Goal: Task Accomplishment & Management: Manage account settings

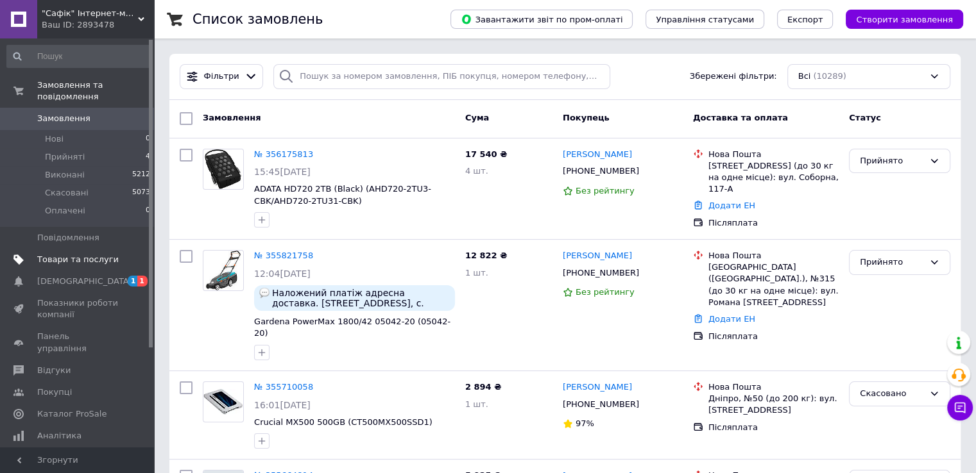
click at [70, 254] on span "Товари та послуги" at bounding box center [77, 260] width 81 height 12
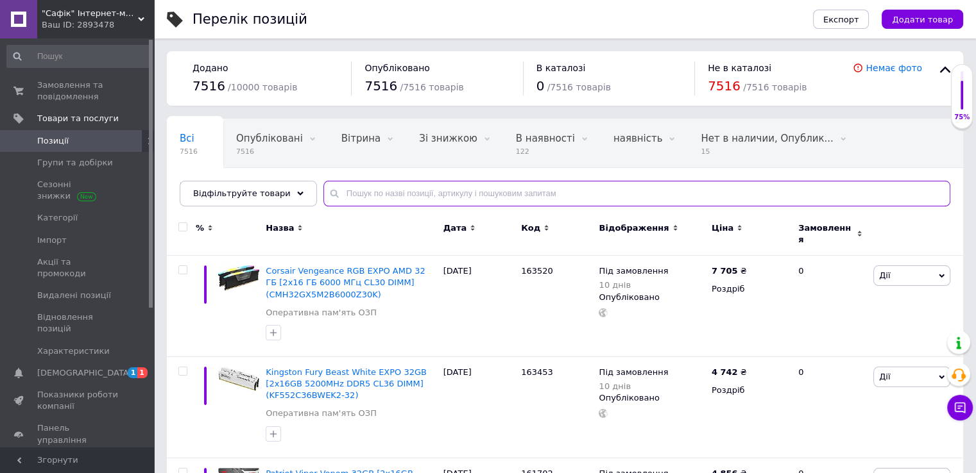
click at [389, 194] on input "text" at bounding box center [636, 194] width 627 height 26
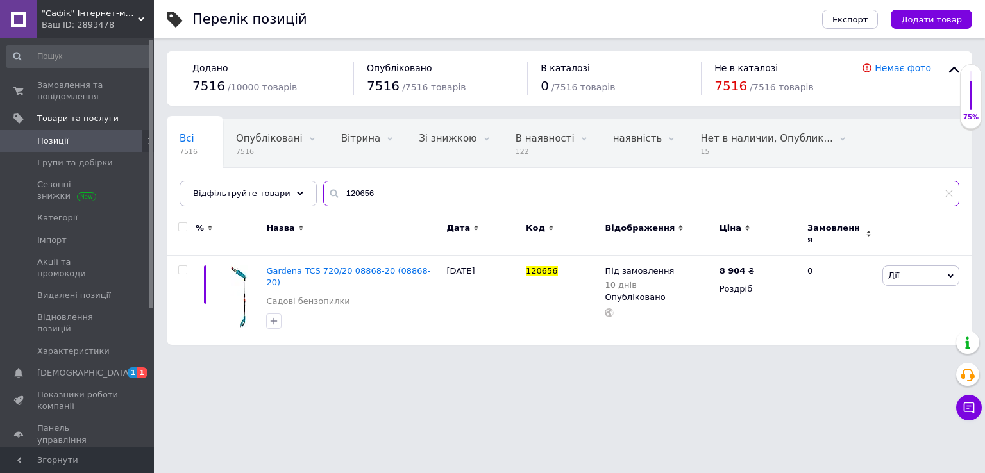
drag, startPoint x: 370, startPoint y: 196, endPoint x: 315, endPoint y: 190, distance: 55.5
click at [323, 190] on div "120656" at bounding box center [641, 194] width 636 height 26
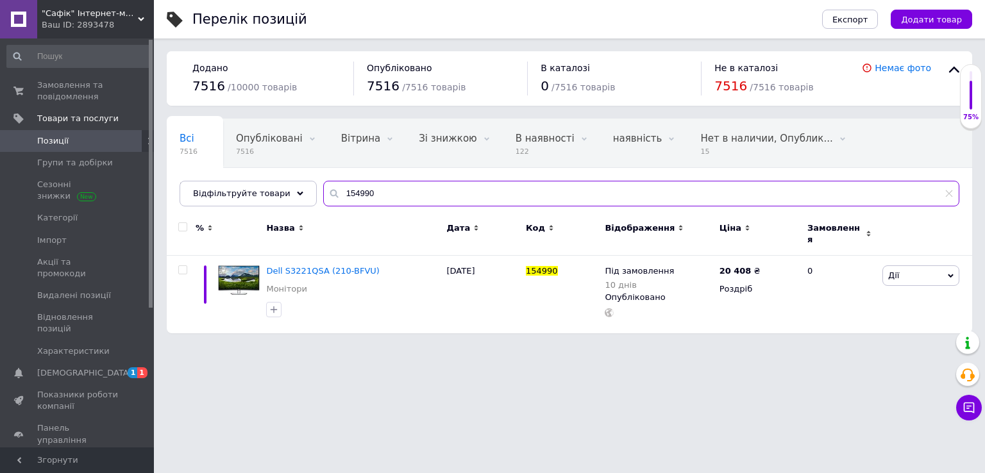
drag, startPoint x: 386, startPoint y: 194, endPoint x: 311, endPoint y: 185, distance: 75.5
click at [323, 185] on input "154990" at bounding box center [641, 194] width 636 height 26
type input "154990"
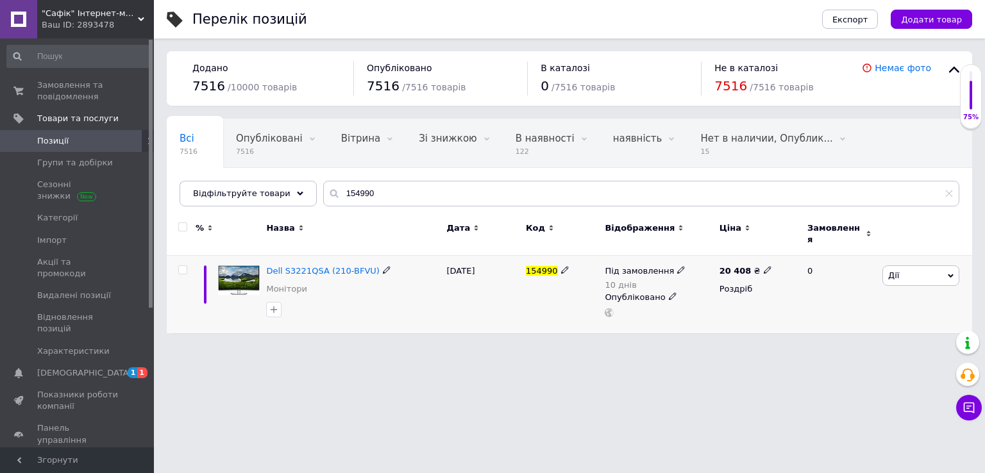
click at [668, 266] on div "Під замовлення" at bounding box center [645, 272] width 81 height 12
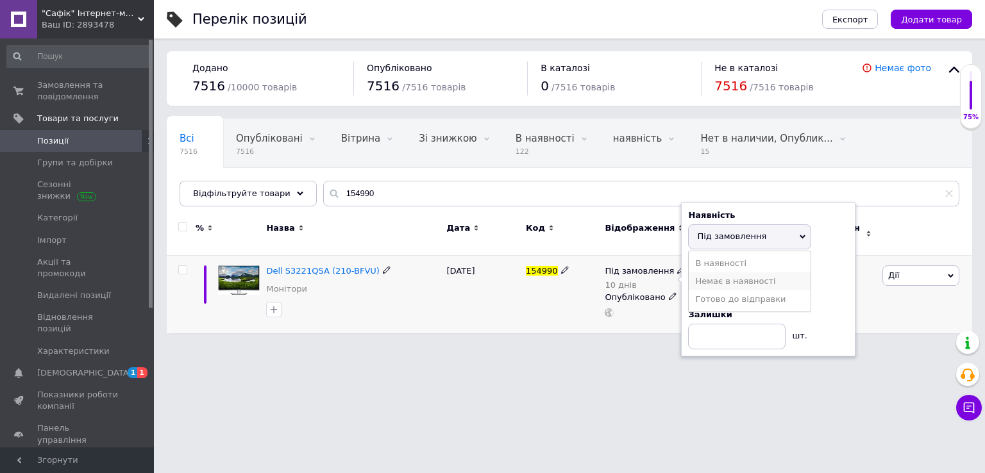
click at [719, 273] on li "Немає в наявності" at bounding box center [750, 282] width 122 height 18
